Goal: Task Accomplishment & Management: Use online tool/utility

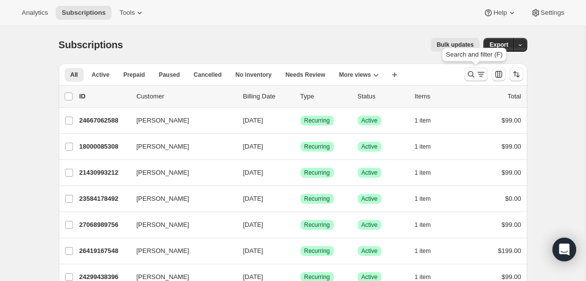
click at [478, 77] on icon "Search and filter results" at bounding box center [481, 74] width 10 height 10
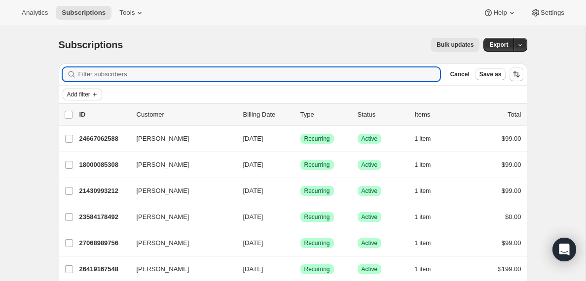
click at [98, 93] on icon "Add filter" at bounding box center [95, 95] width 8 height 8
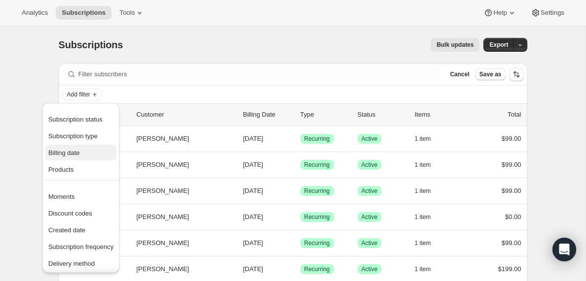
click at [67, 152] on span "Billing date" at bounding box center [64, 152] width 32 height 7
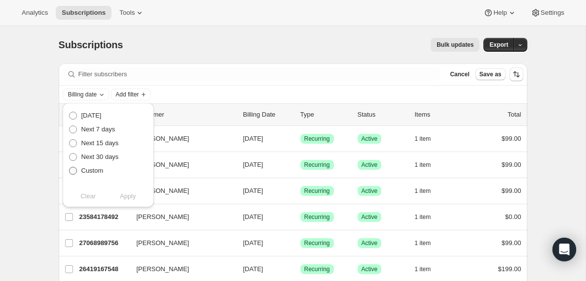
click at [73, 170] on span at bounding box center [73, 171] width 8 height 8
click at [69, 168] on input "Custom" at bounding box center [69, 167] width 0 height 0
radio input "true"
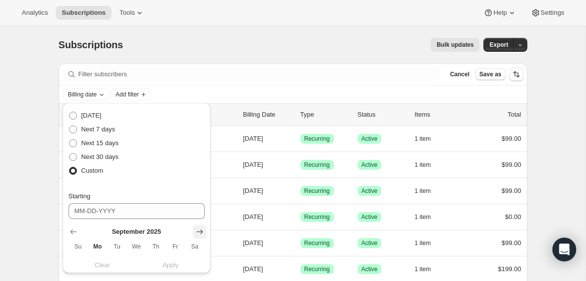
click at [203, 229] on icon "Show next month, October 2025" at bounding box center [200, 232] width 10 height 10
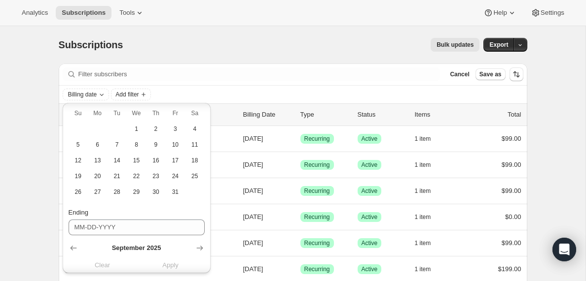
scroll to position [140, 0]
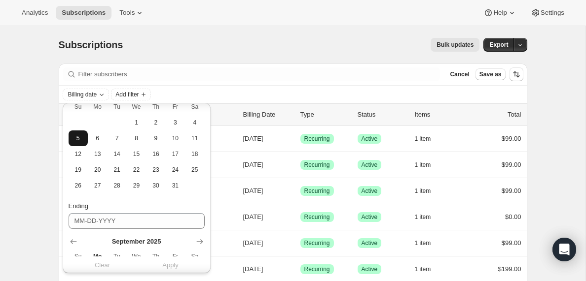
click at [77, 140] on span "5" at bounding box center [77, 139] width 11 height 8
type input "[DATE]"
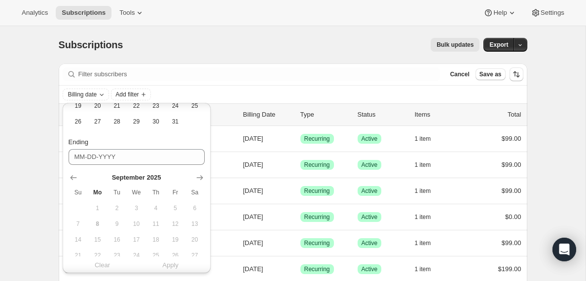
scroll to position [247, 0]
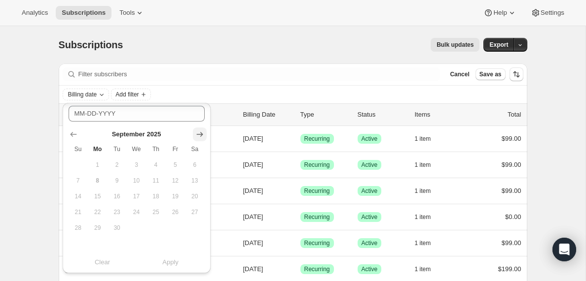
click at [199, 137] on icon "Show next month, October 2025" at bounding box center [200, 135] width 10 height 10
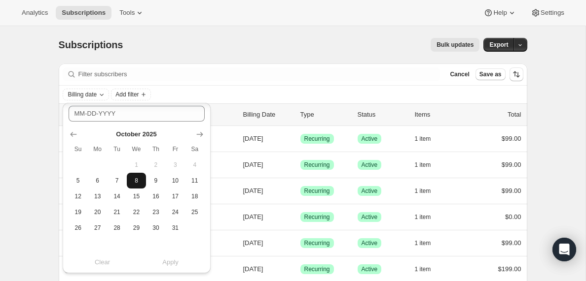
click at [140, 180] on span "8" at bounding box center [136, 181] width 11 height 8
type input "[DATE]"
click at [174, 267] on span "Apply" at bounding box center [170, 263] width 16 height 10
click at [192, 95] on icon "Add filter" at bounding box center [190, 95] width 4 height 4
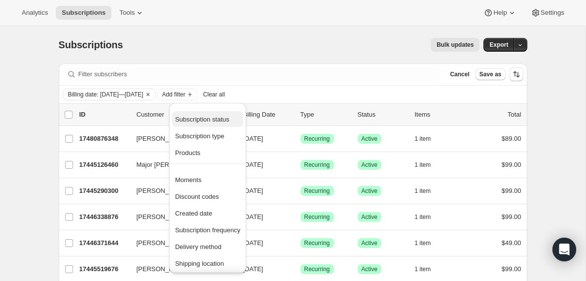
click at [207, 119] on span "Subscription status" at bounding box center [202, 119] width 54 height 7
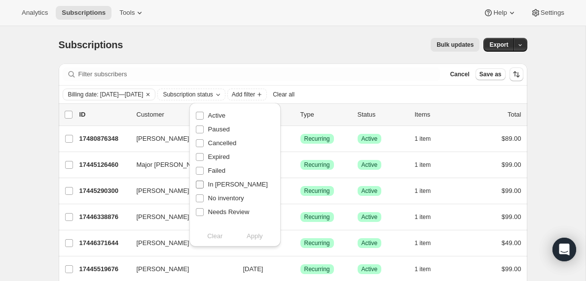
click at [202, 186] on input "In [PERSON_NAME]" at bounding box center [200, 185] width 8 height 8
checkbox input "true"
click at [258, 238] on span "Apply" at bounding box center [254, 237] width 16 height 10
click at [68, 111] on input "0 selected" at bounding box center [69, 115] width 8 height 8
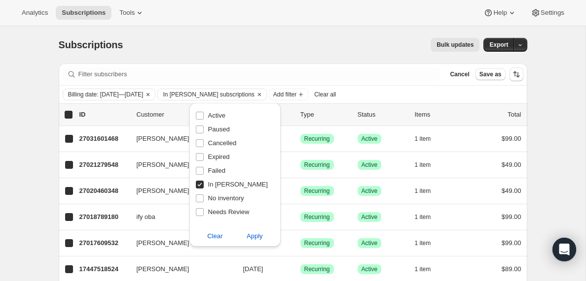
checkbox input "true"
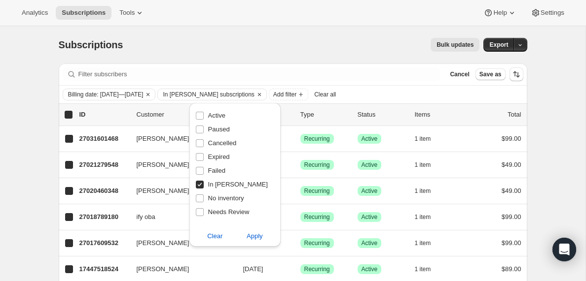
checkbox input "true"
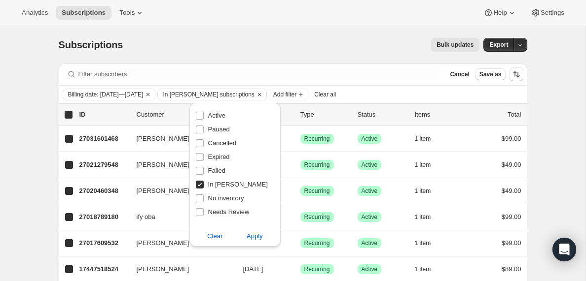
checkbox input "true"
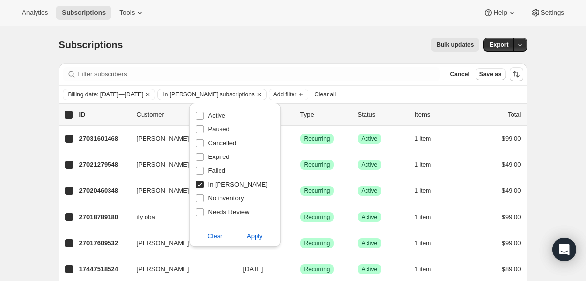
checkbox input "true"
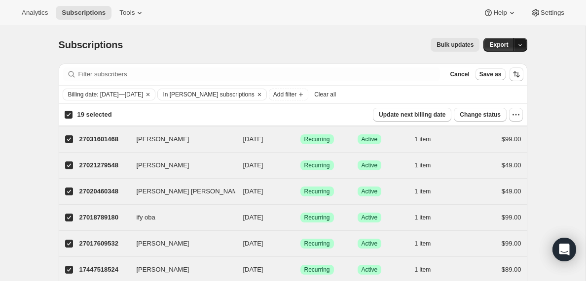
click at [518, 46] on icon "button" at bounding box center [520, 45] width 6 height 6
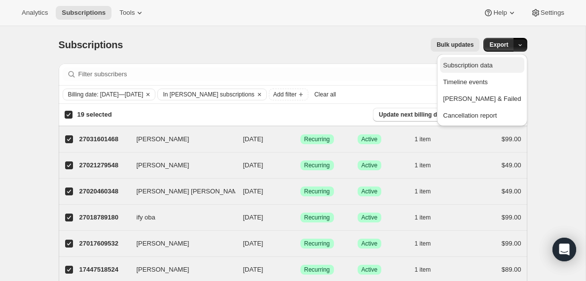
click at [489, 68] on span "Subscription data" at bounding box center [467, 65] width 49 height 7
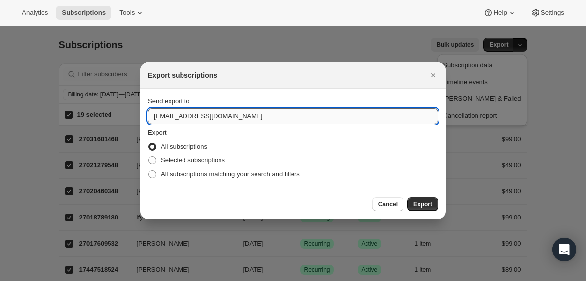
click at [177, 116] on input "[EMAIL_ADDRESS][DOMAIN_NAME]" at bounding box center [293, 116] width 290 height 16
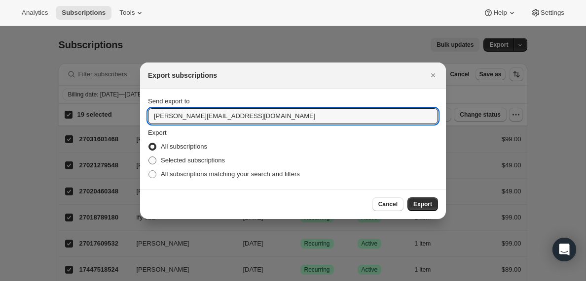
type input "[PERSON_NAME][EMAIL_ADDRESS][DOMAIN_NAME]"
click at [152, 160] on span ":ra:" at bounding box center [152, 161] width 8 height 8
click at [149, 157] on input "Selected subscriptions" at bounding box center [148, 157] width 0 height 0
radio input "true"
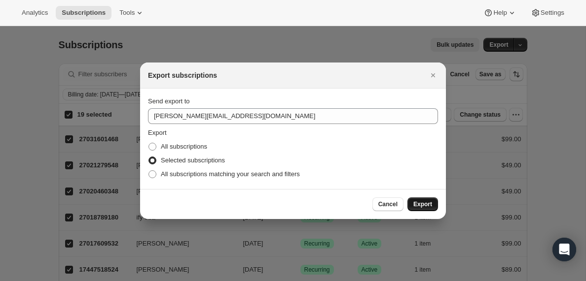
click at [421, 204] on span "Export" at bounding box center [422, 205] width 19 height 8
